Goal: Task Accomplishment & Management: Manage account settings

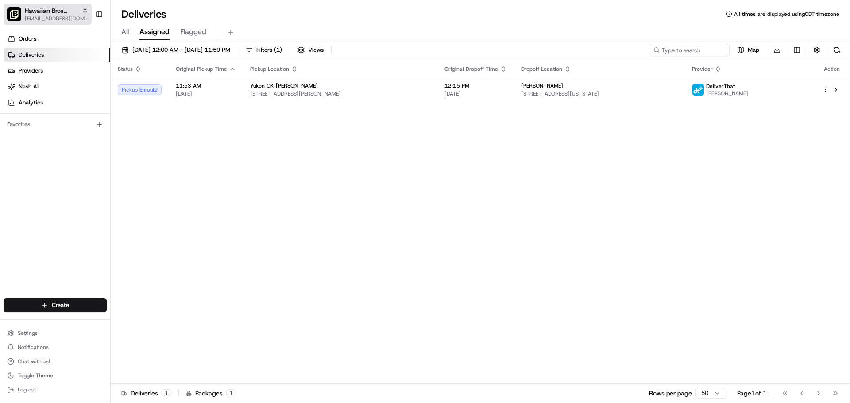
click at [59, 13] on span "Hawaiian Bros (Yukon OK_Garth Brooks)" at bounding box center [52, 10] width 54 height 9
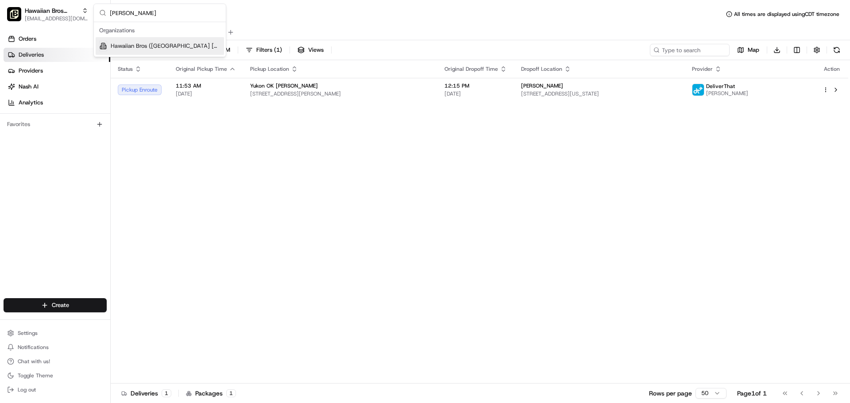
type input "edw"
click at [152, 42] on span "Hawaiian Bros (Edwardsville IL)" at bounding box center [166, 46] width 110 height 8
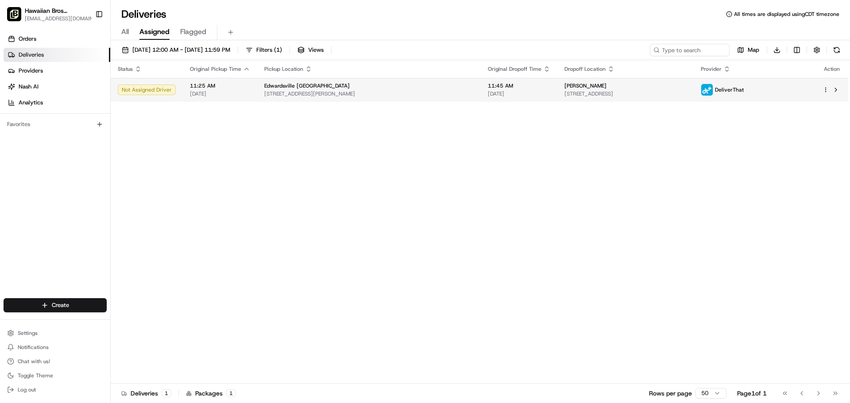
click at [335, 95] on span "2386 Troy Rd, Edwardsville, IL 62025, USA" at bounding box center [368, 93] width 209 height 7
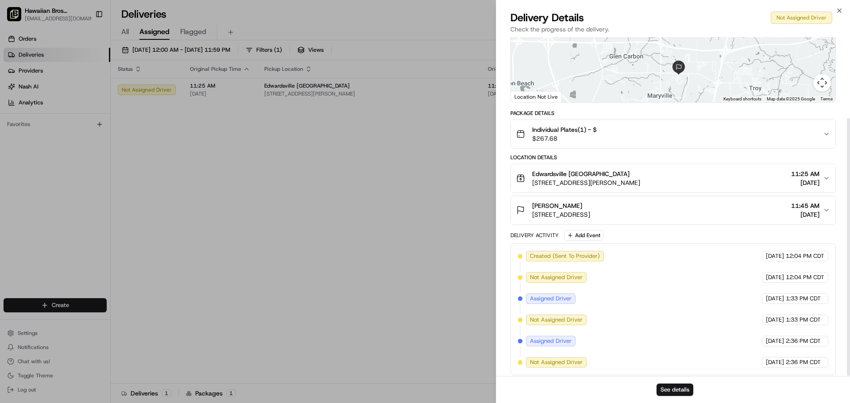
scroll to position [106, 0]
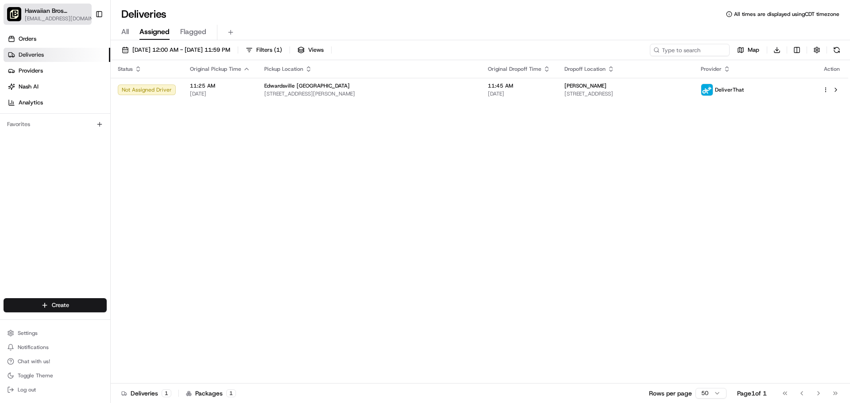
click at [66, 13] on span "Hawaiian Bros (Edwardsville IL)" at bounding box center [56, 10] width 63 height 9
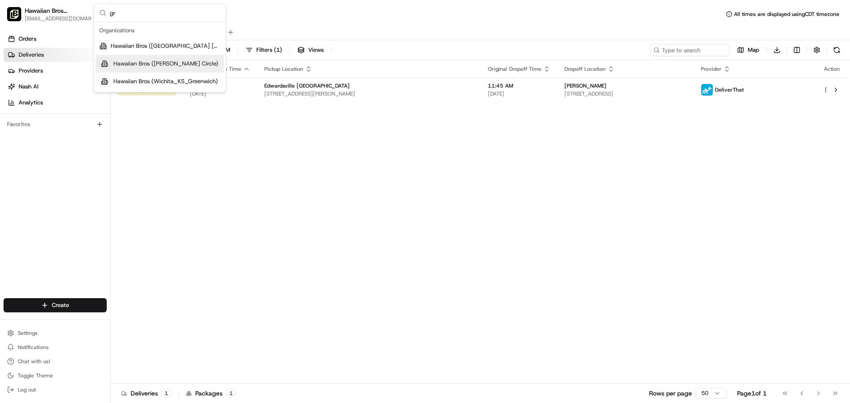
type input "gr"
click at [183, 66] on span "Hawaiian Bros (Gretna_NE_Steven Pointe Circle)" at bounding box center [165, 64] width 105 height 8
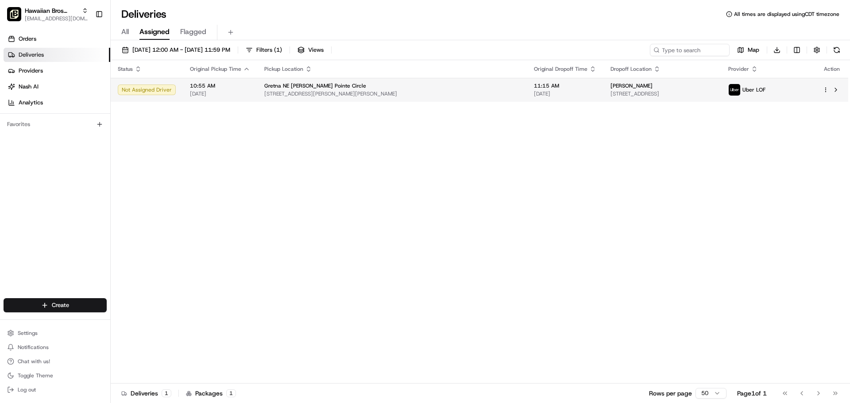
click at [447, 92] on span "16171 Stevens Point Cir, Gretna, NE 68028, USA" at bounding box center [391, 93] width 255 height 7
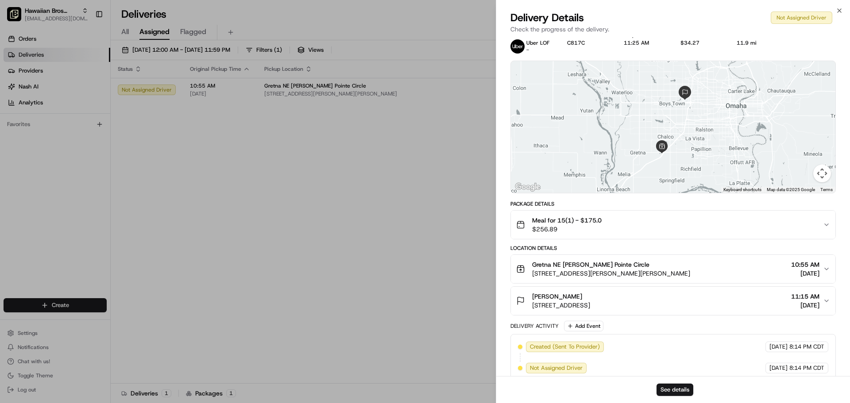
scroll to position [21, 0]
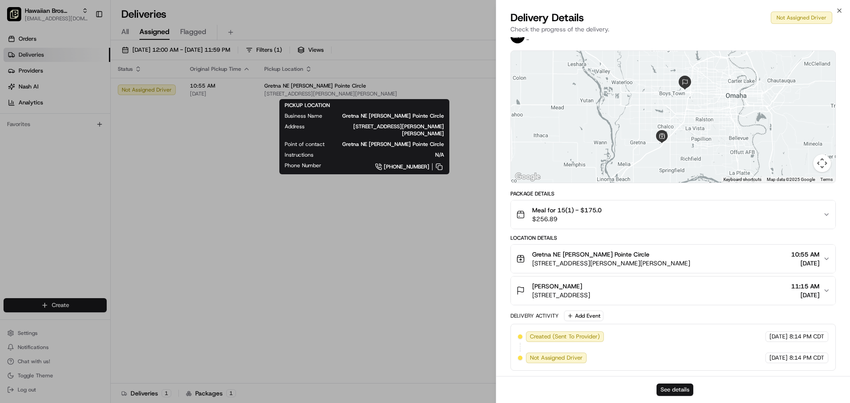
click at [676, 389] on button "See details" at bounding box center [674, 390] width 37 height 12
